Goal: Task Accomplishment & Management: Complete application form

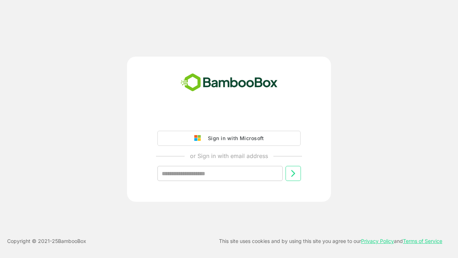
type input "**********"
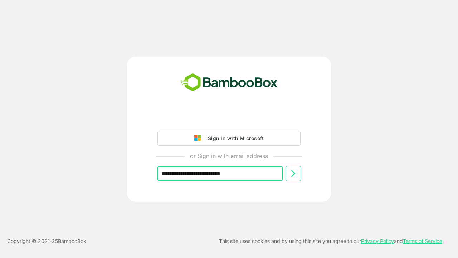
click at [293, 173] on icon at bounding box center [293, 173] width 9 height 9
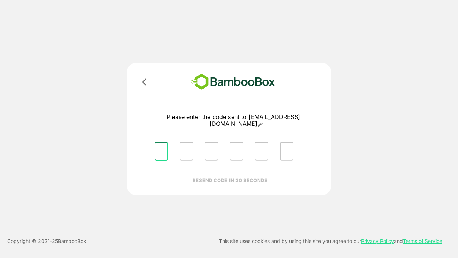
type input "*"
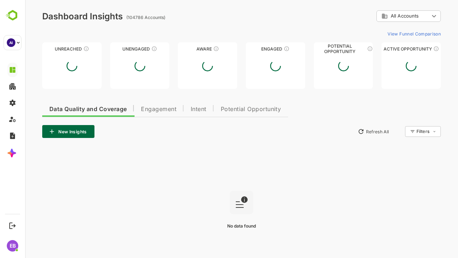
type input "**********"
